Goal: Communication & Community: Answer question/provide support

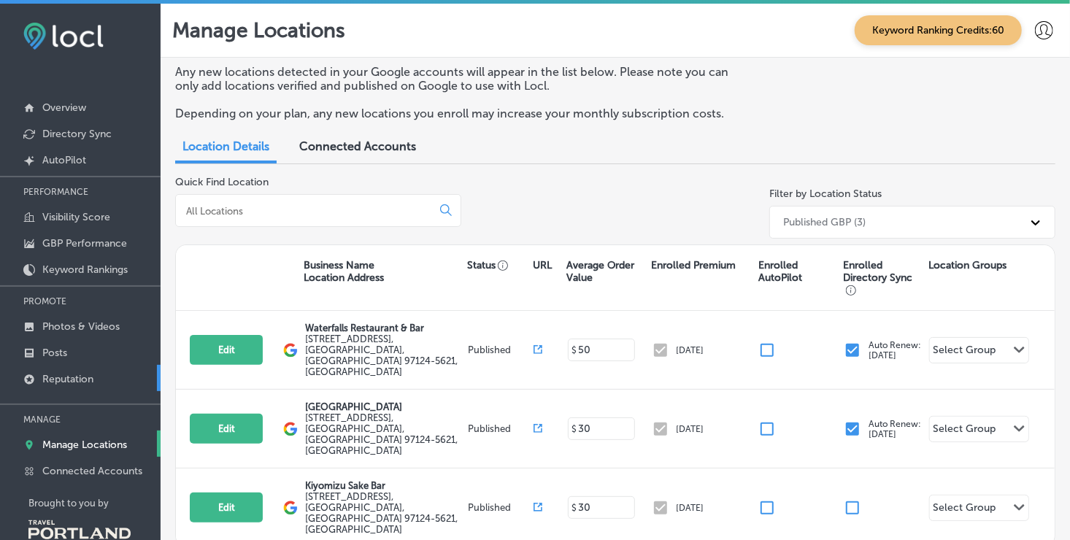
click at [99, 374] on link "Reputation" at bounding box center [80, 378] width 161 height 26
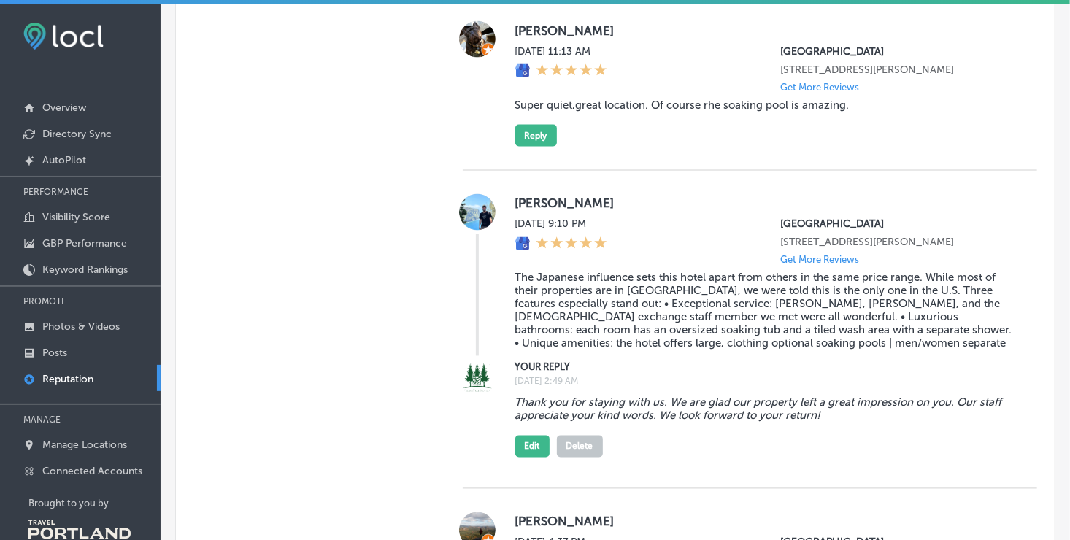
scroll to position [1159, 0]
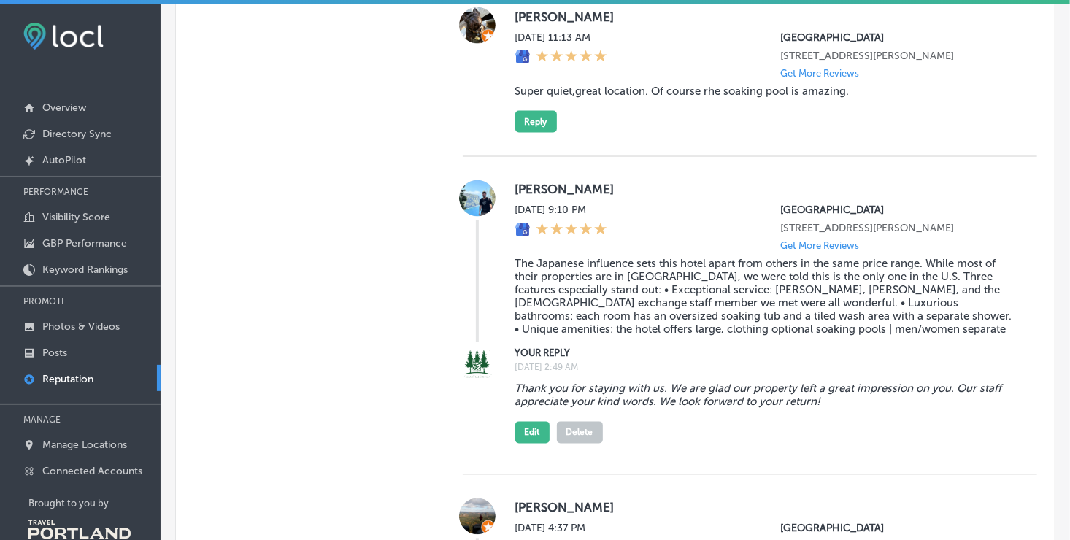
click at [515, 409] on blockquote "Thank you for staying with us. We are glad our property left a great impression…" at bounding box center [764, 396] width 499 height 26
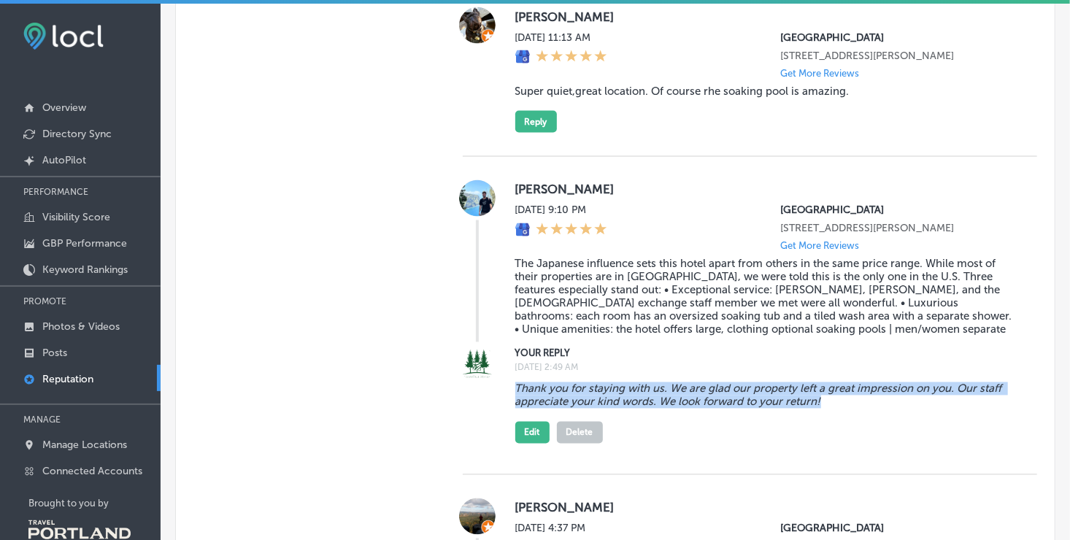
drag, startPoint x: 513, startPoint y: 412, endPoint x: 829, endPoint y: 432, distance: 316.1
click at [829, 409] on blockquote "Thank you for staying with us. We are glad our property left a great impression…" at bounding box center [764, 396] width 499 height 26
drag, startPoint x: 829, startPoint y: 432, endPoint x: 780, endPoint y: 430, distance: 49.0
copy blockquote "Thank you for staying with us. We are glad our property left a great impression…"
click at [540, 133] on button "Reply" at bounding box center [536, 122] width 42 height 22
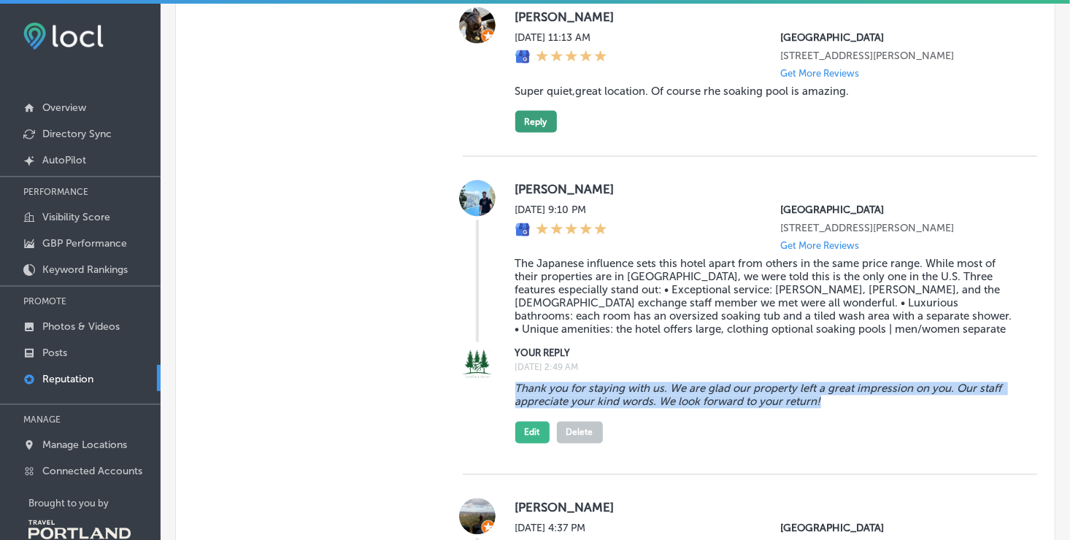
type textarea "x"
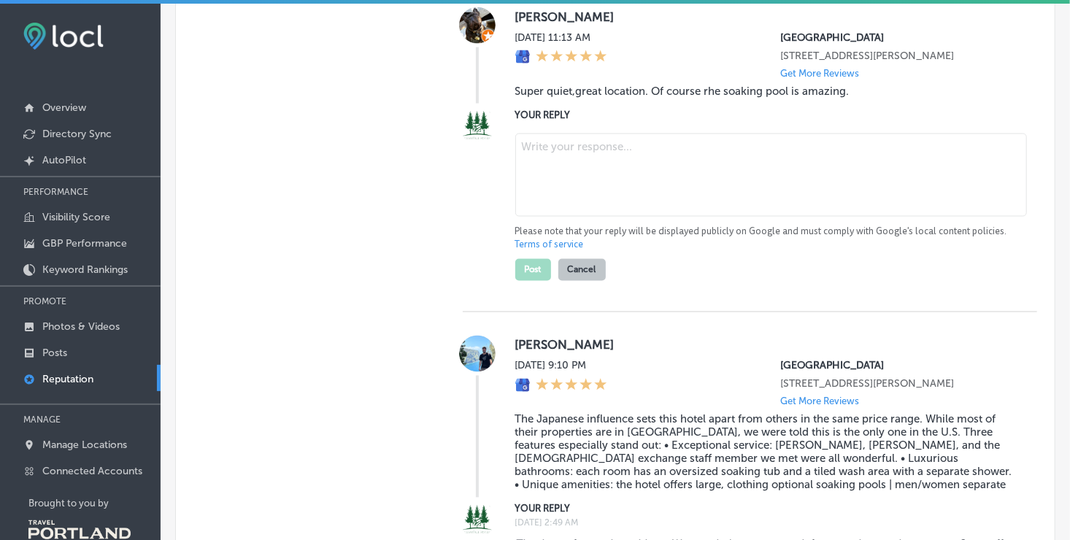
click at [553, 157] on textarea at bounding box center [771, 175] width 512 height 83
paste textarea "Thank you for staying with us. We are glad our property left a great impression…"
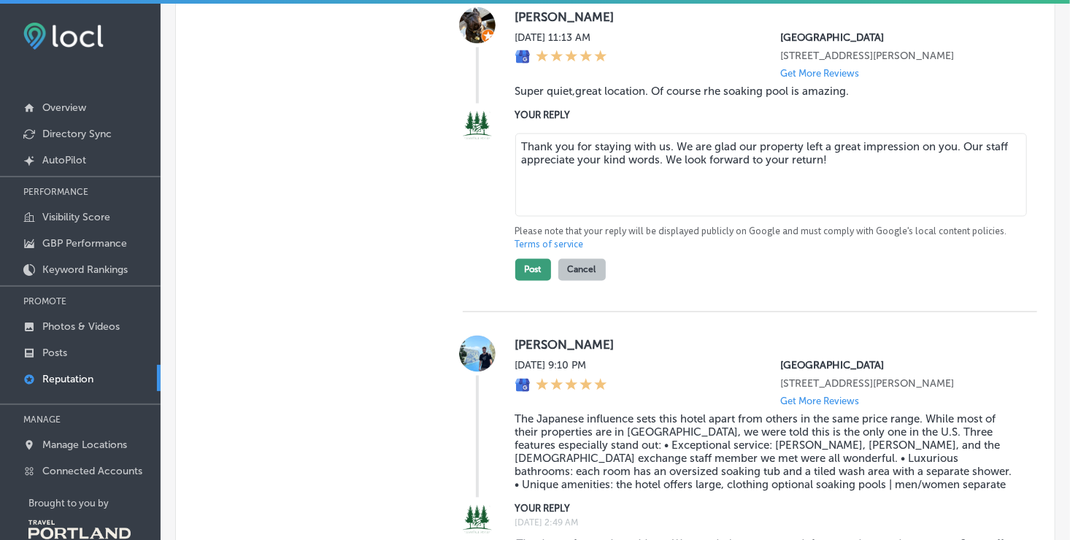
type textarea "Thank you for staying with us. We are glad our property left a great impression…"
click at [540, 279] on button "Post" at bounding box center [533, 270] width 36 height 22
type textarea "x"
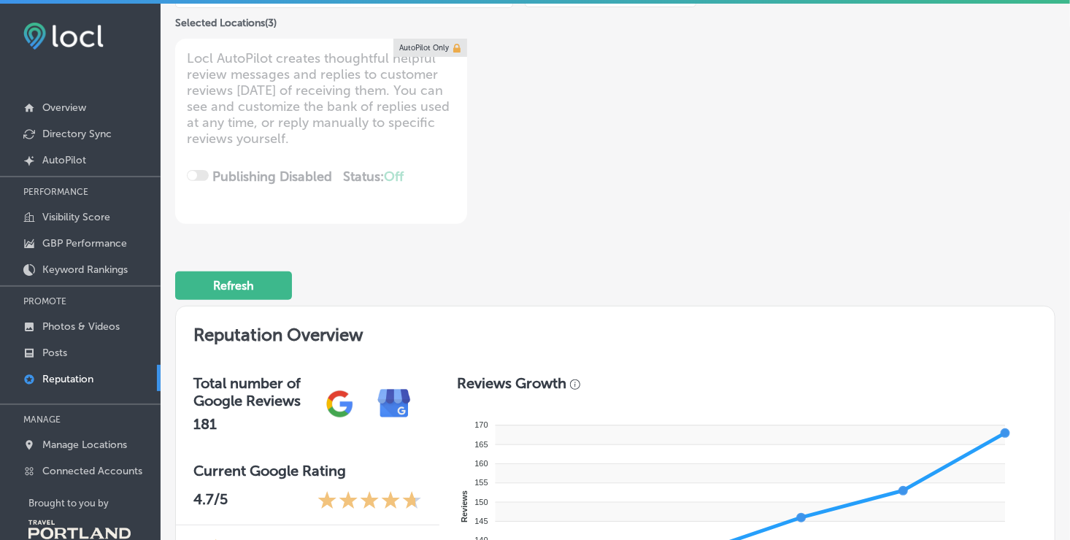
scroll to position [0, 0]
